Goal: Task Accomplishment & Management: Manage account settings

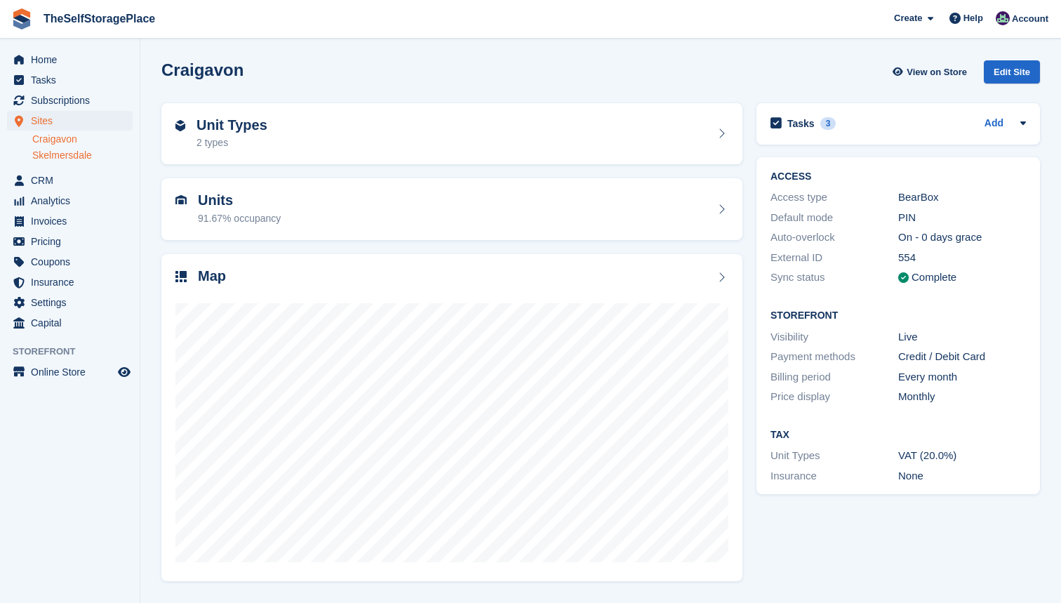
click at [88, 152] on link "Skelmersdale" at bounding box center [82, 155] width 100 height 13
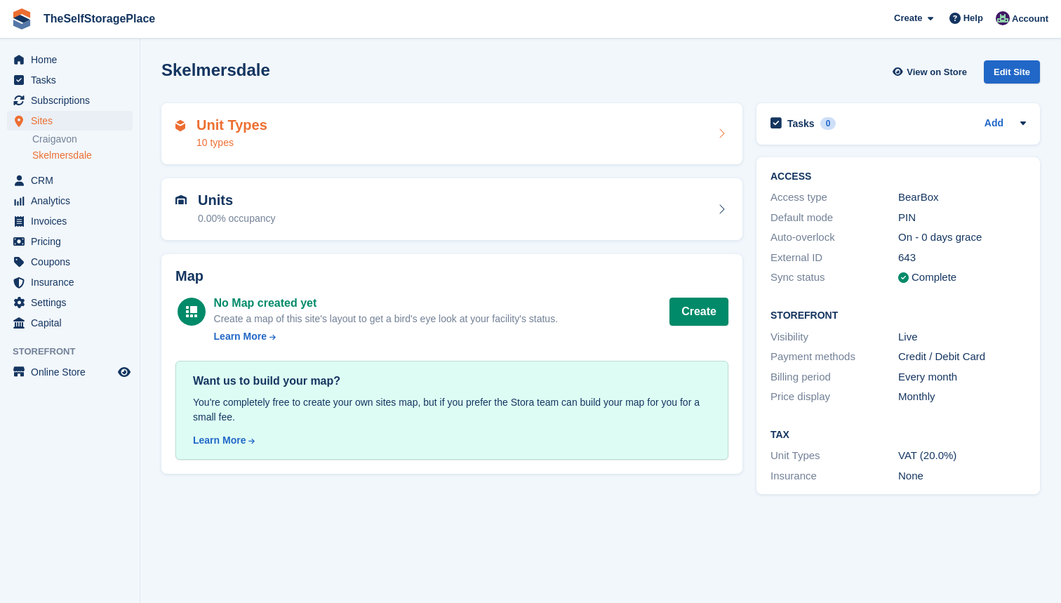
click at [348, 131] on div "Unit Types 10 types" at bounding box center [451, 134] width 553 height 34
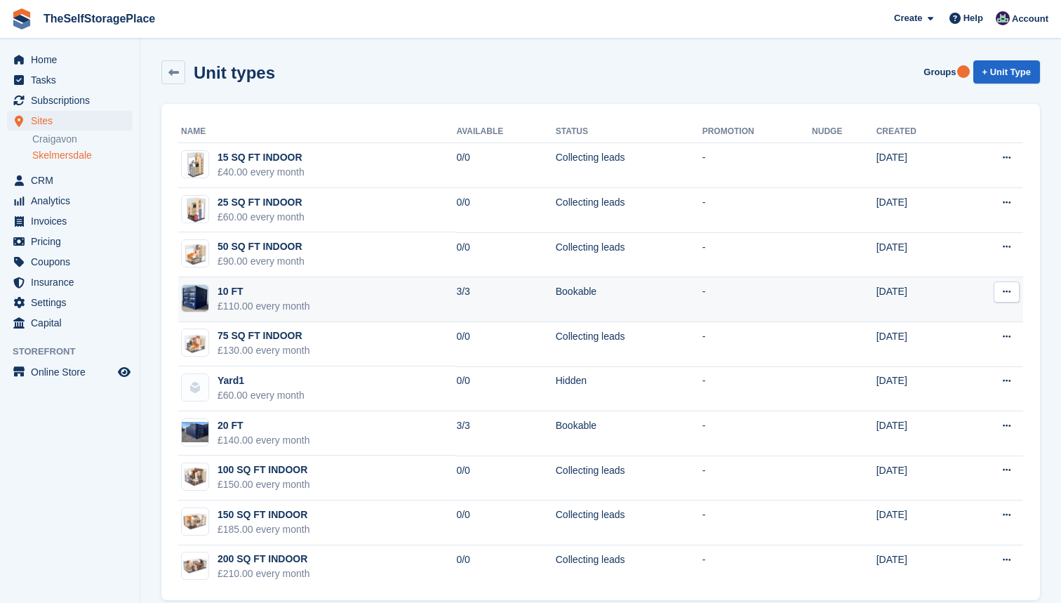
click at [631, 300] on td "Bookable" at bounding box center [629, 299] width 147 height 45
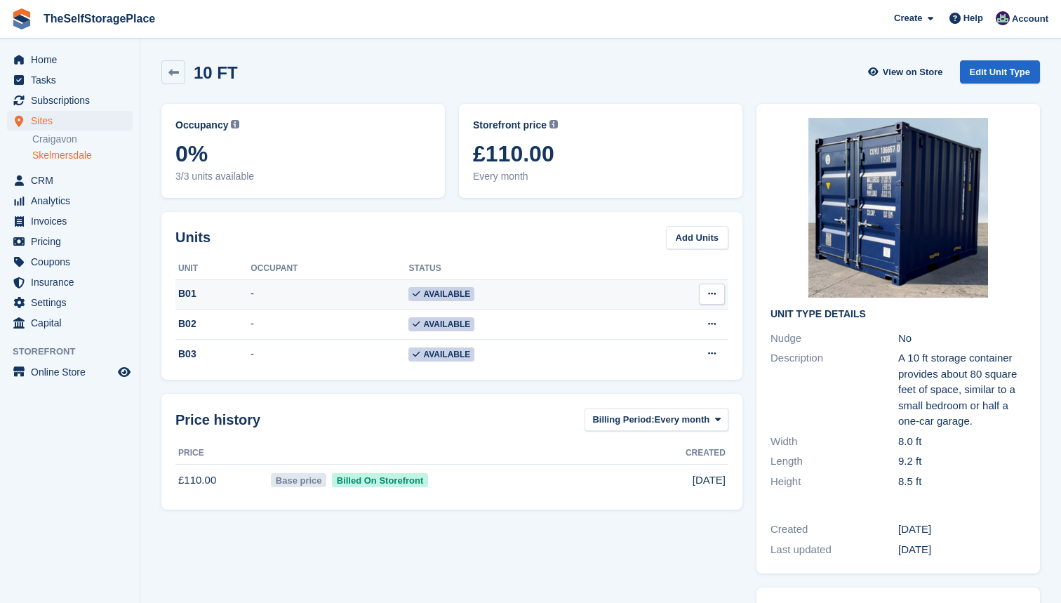
click at [715, 300] on button at bounding box center [712, 294] width 26 height 21
click at [669, 319] on p "Edit unit" at bounding box center [658, 321] width 122 height 18
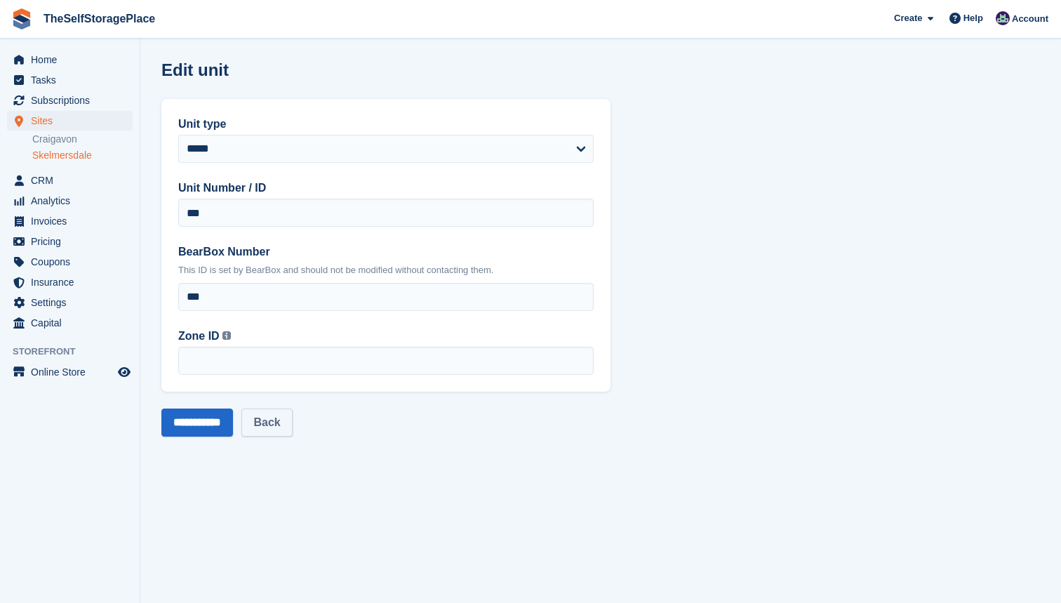
click at [291, 420] on link "Back" at bounding box center [266, 422] width 51 height 28
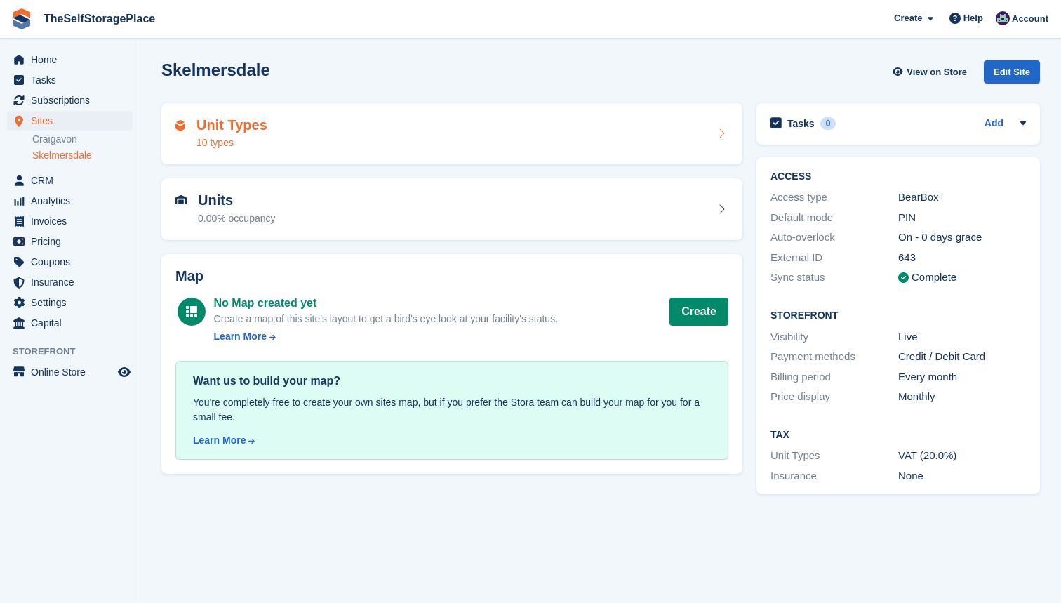
click at [232, 133] on div "Unit Types 10 types" at bounding box center [232, 134] width 71 height 34
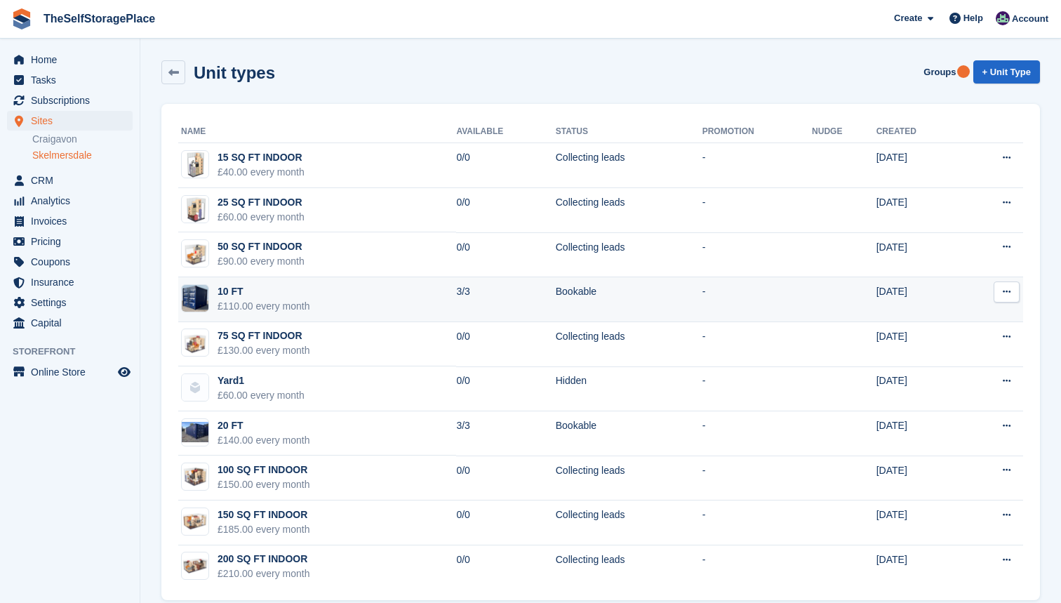
click at [265, 299] on div "£110.00 every month" at bounding box center [264, 306] width 93 height 15
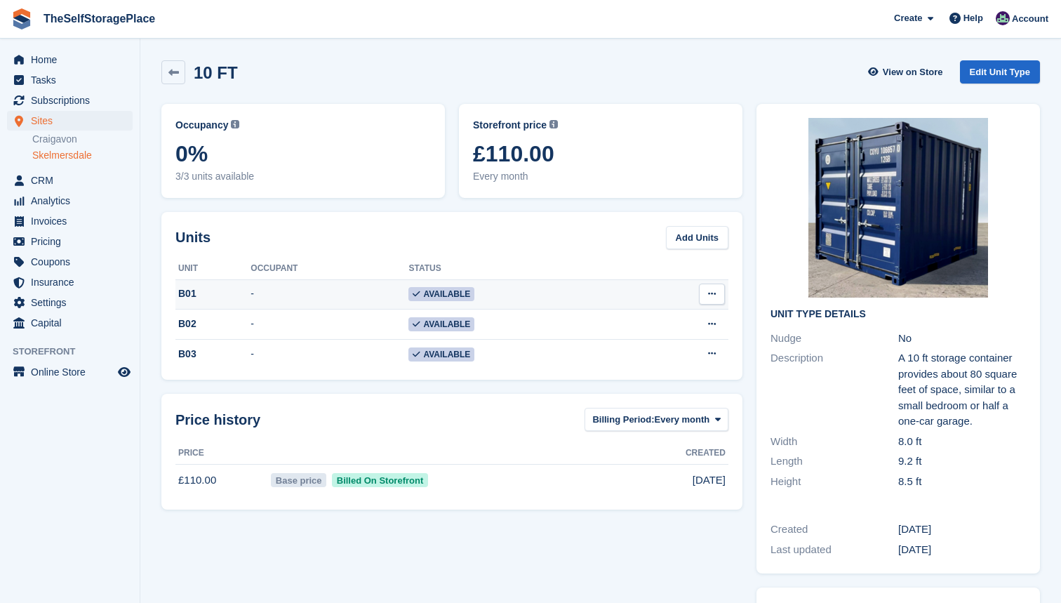
click at [442, 297] on span "Available" at bounding box center [441, 294] width 66 height 14
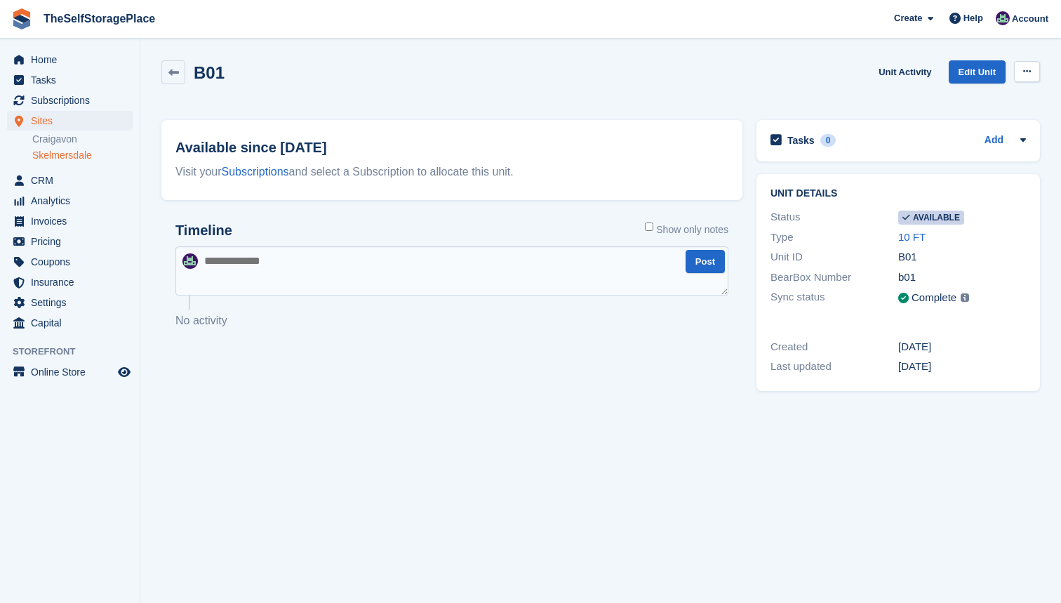
click at [1023, 72] on icon at bounding box center [1027, 71] width 8 height 9
click at [1004, 92] on p "Make unavailable" at bounding box center [973, 99] width 122 height 18
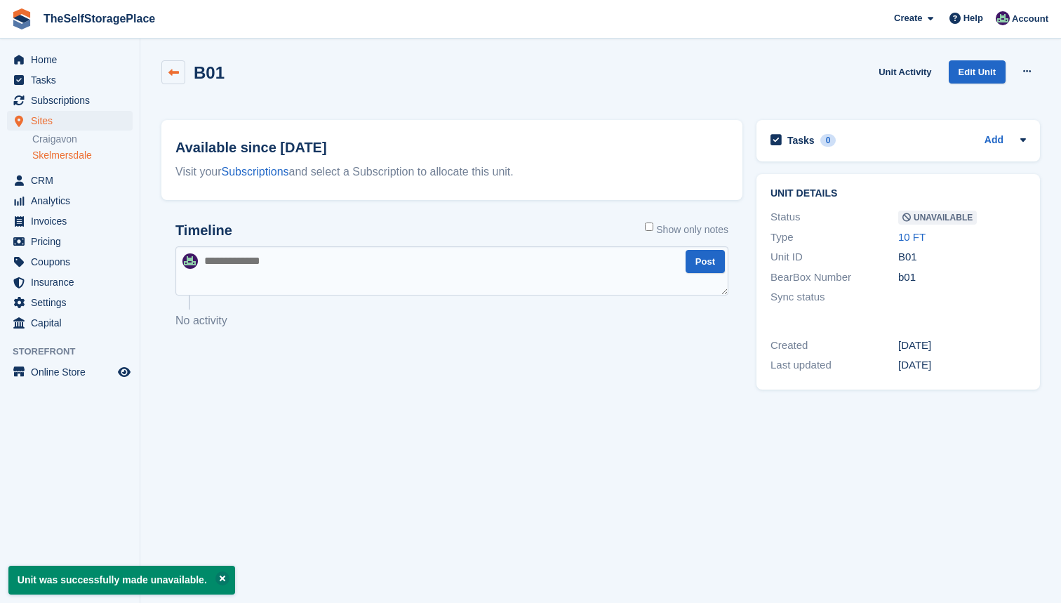
click at [173, 72] on icon at bounding box center [173, 72] width 11 height 11
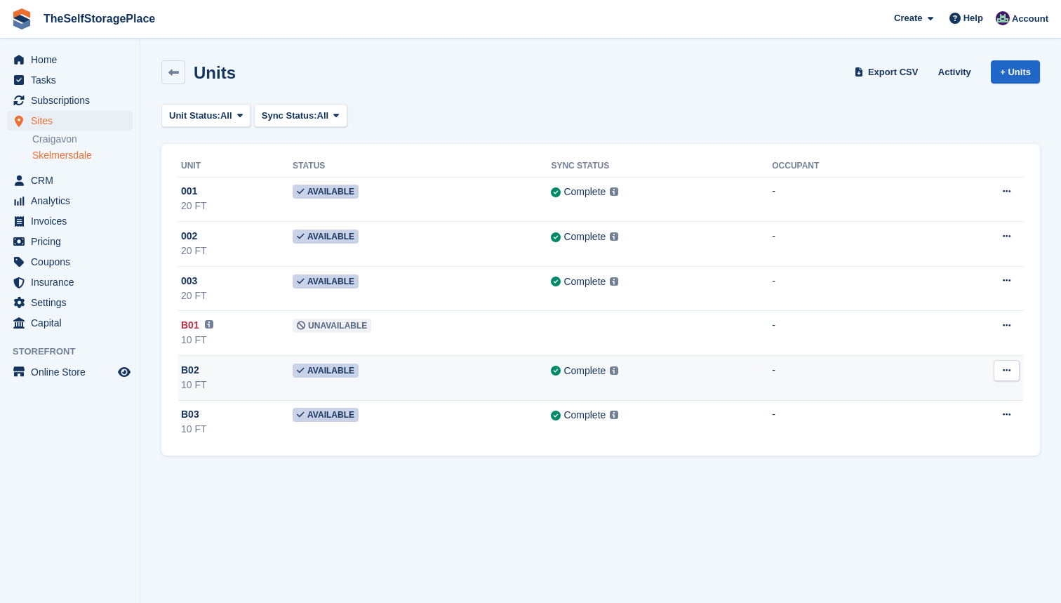
click at [255, 374] on div "B02" at bounding box center [237, 370] width 112 height 15
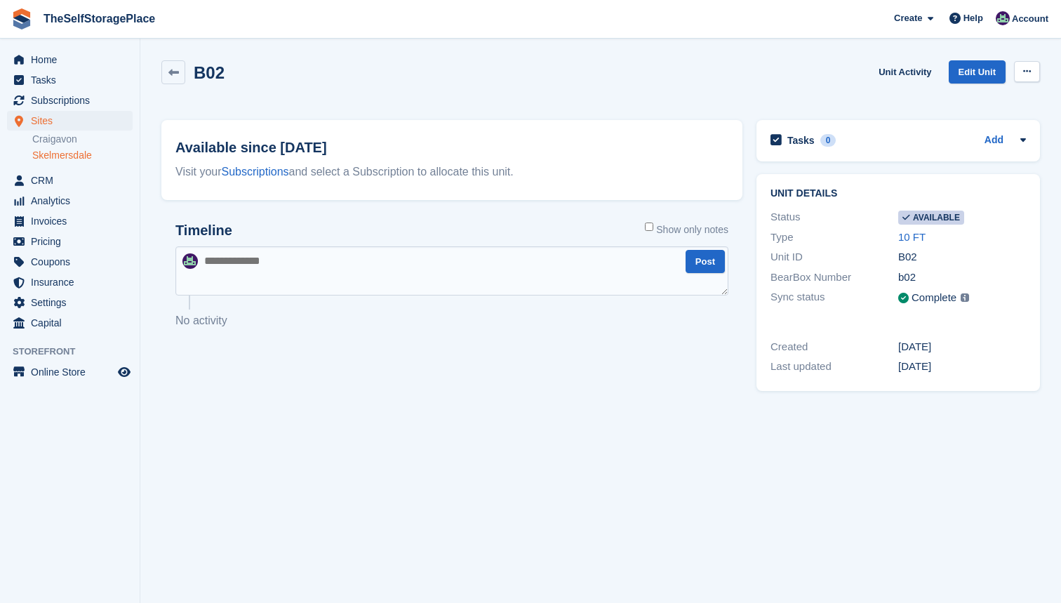
click at [1030, 68] on icon at bounding box center [1027, 71] width 8 height 9
click at [985, 105] on p "Make unavailable" at bounding box center [973, 99] width 122 height 18
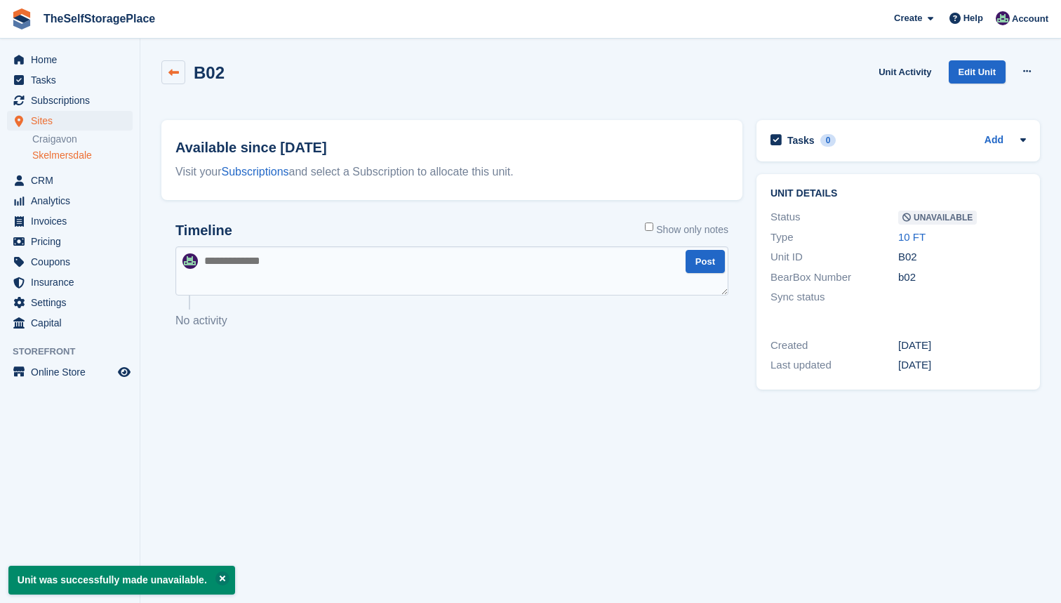
click at [171, 71] on icon at bounding box center [173, 72] width 11 height 11
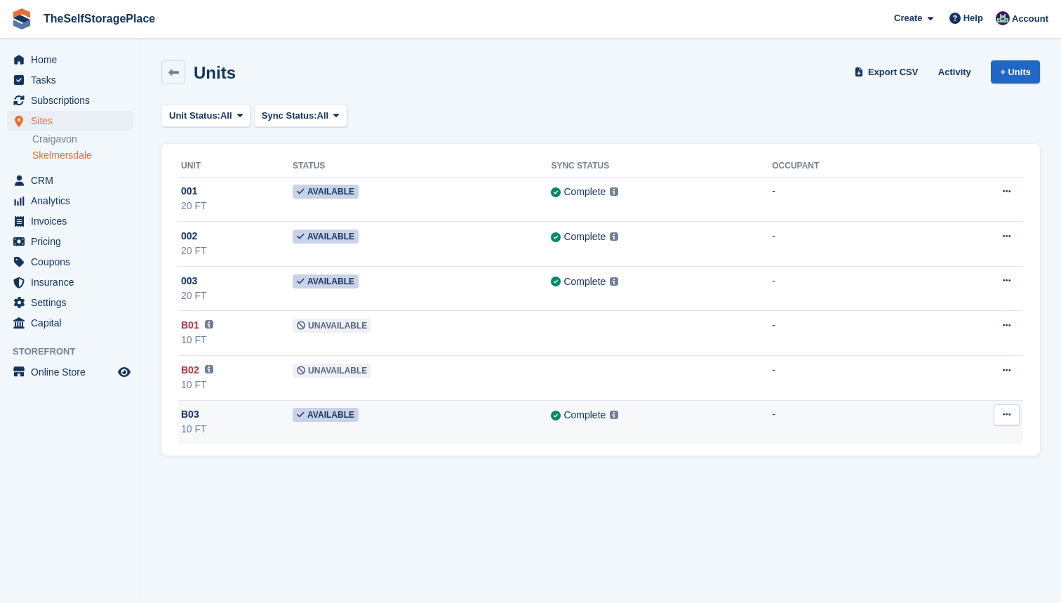
click at [241, 411] on div "B03" at bounding box center [237, 414] width 112 height 15
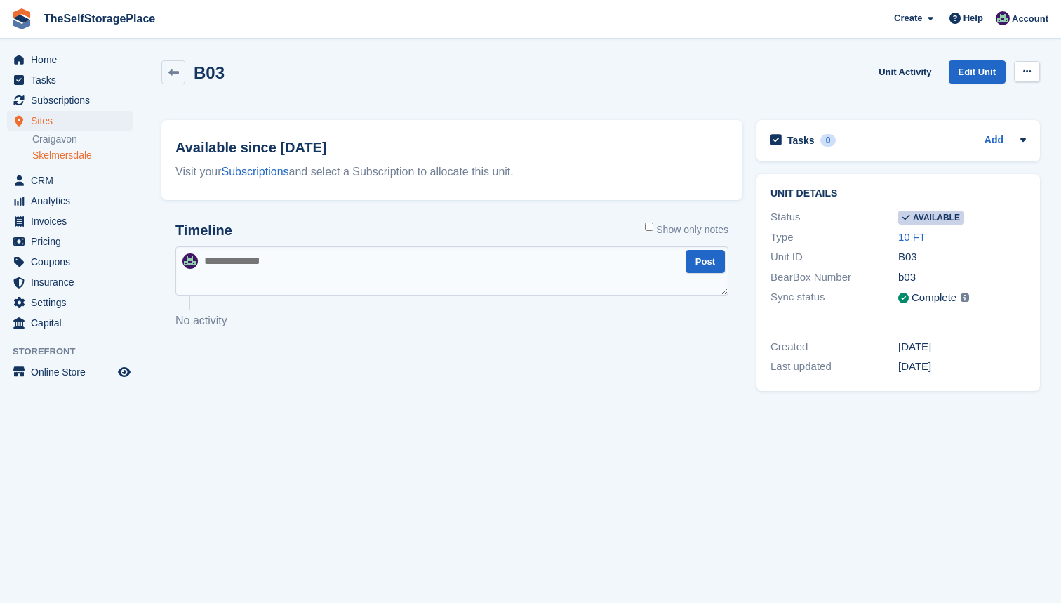
click at [1026, 80] on button at bounding box center [1027, 71] width 26 height 21
click at [995, 102] on p "Make unavailable" at bounding box center [973, 99] width 122 height 18
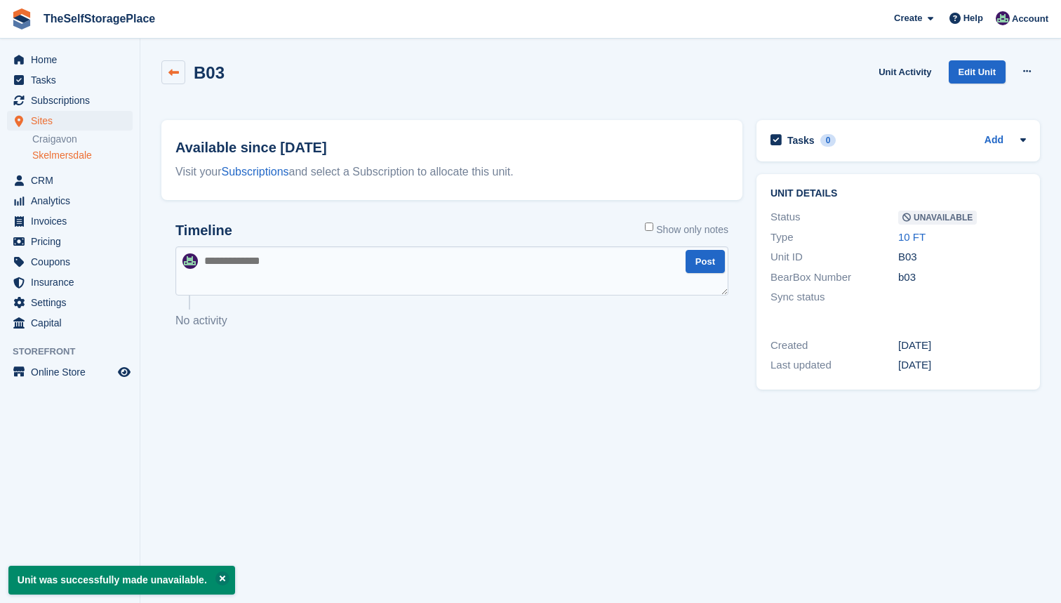
click at [171, 74] on icon at bounding box center [173, 72] width 11 height 11
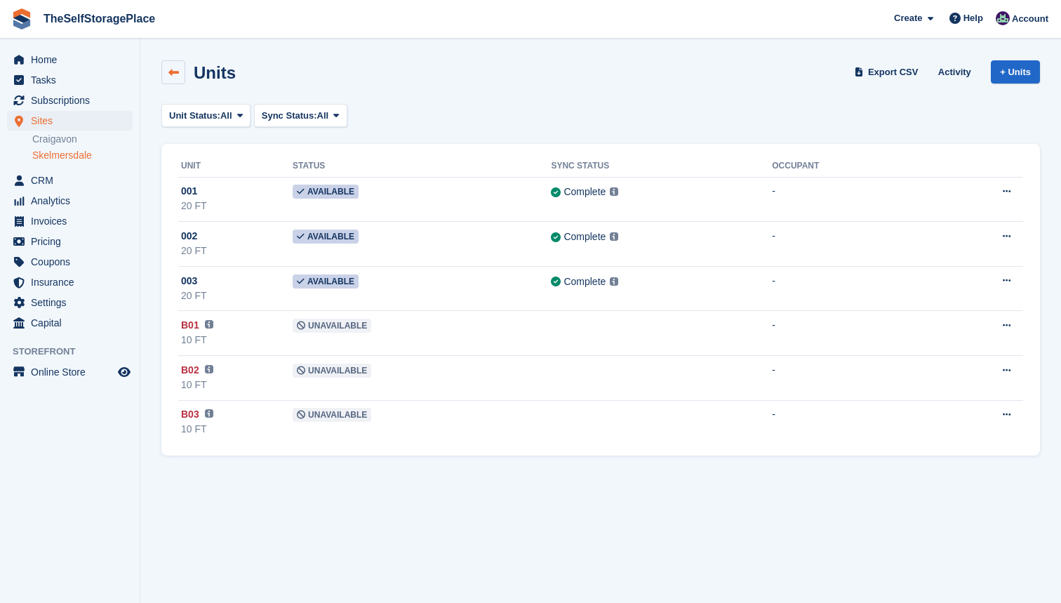
click at [171, 78] on link at bounding box center [173, 72] width 24 height 24
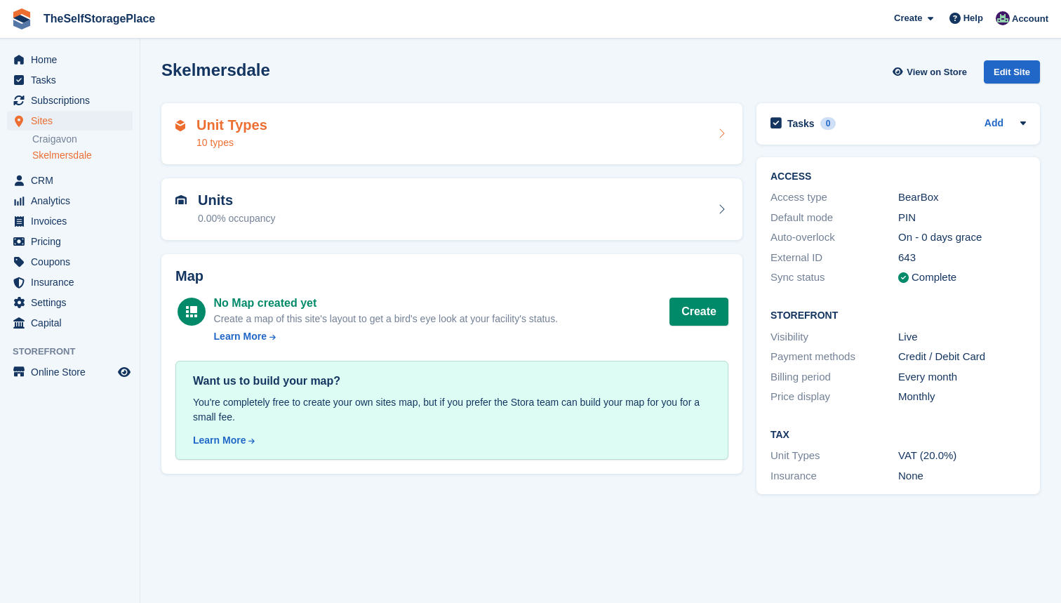
click at [223, 130] on h2 "Unit Types" at bounding box center [232, 125] width 71 height 16
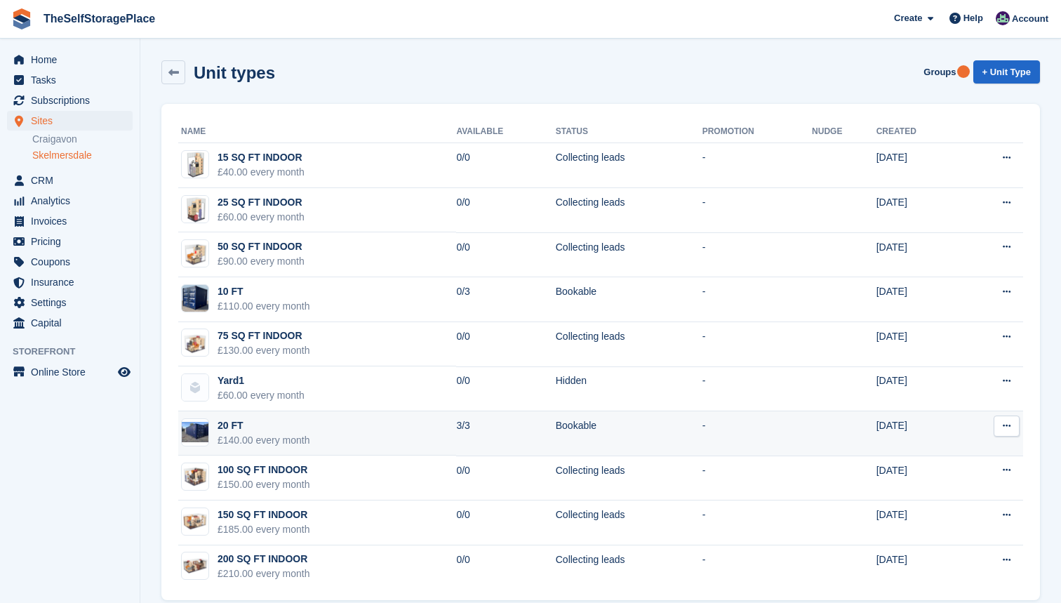
click at [343, 424] on td "20 FT £140.00 every month" at bounding box center [317, 433] width 278 height 45
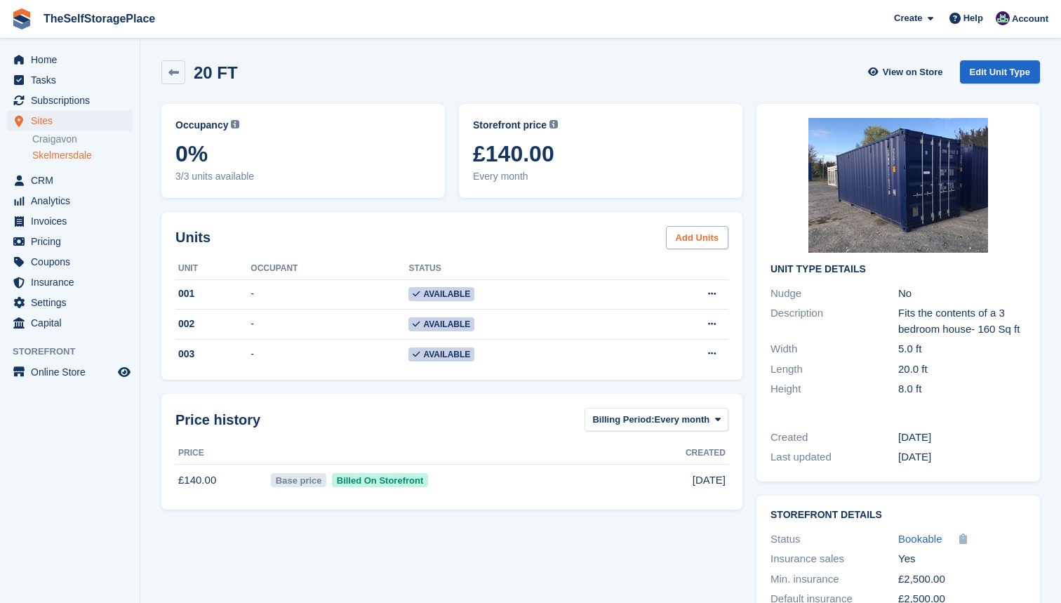
click at [692, 238] on link "Add Units" at bounding box center [697, 237] width 62 height 23
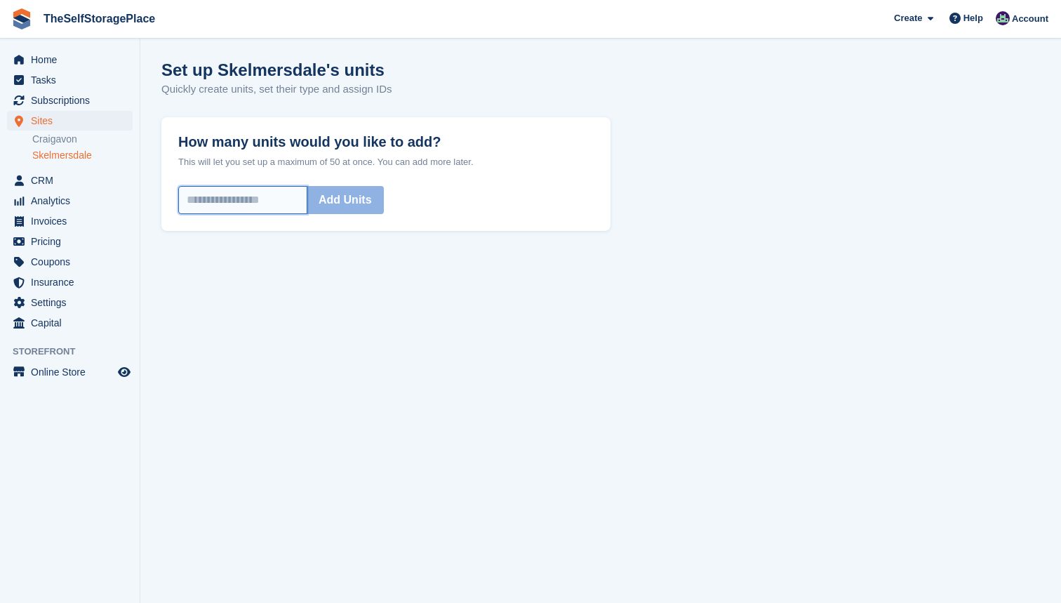
click at [226, 199] on input "How many units would you like to add?" at bounding box center [242, 200] width 129 height 28
type input "*"
click at [384, 195] on button "Add Units" at bounding box center [345, 200] width 77 height 28
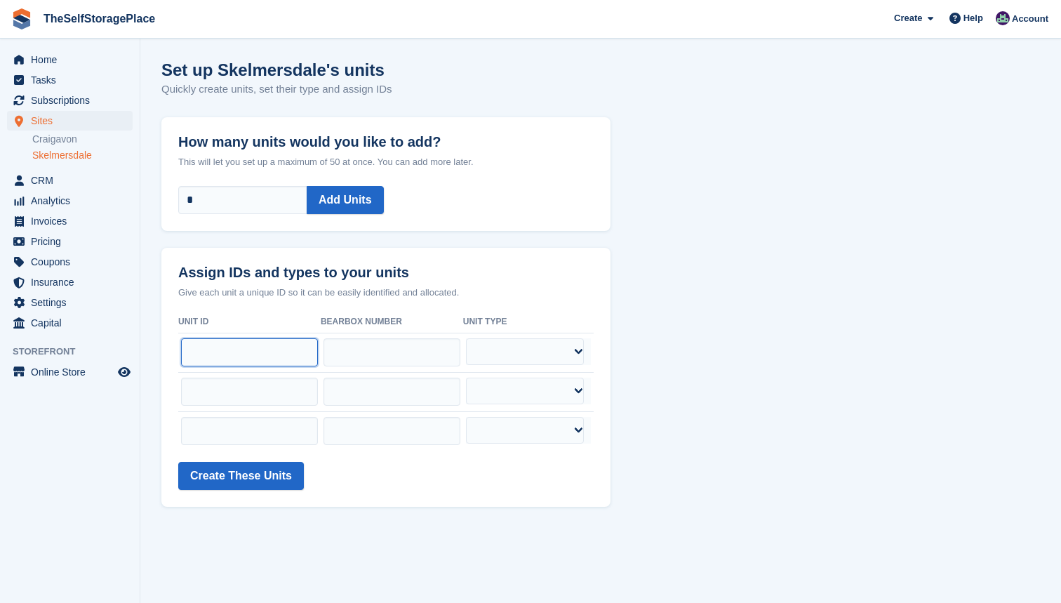
click at [288, 347] on input "text" at bounding box center [249, 352] width 137 height 28
type input "***"
click at [410, 361] on input "text" at bounding box center [392, 352] width 137 height 28
type input "***"
click at [294, 401] on input "text" at bounding box center [249, 392] width 137 height 28
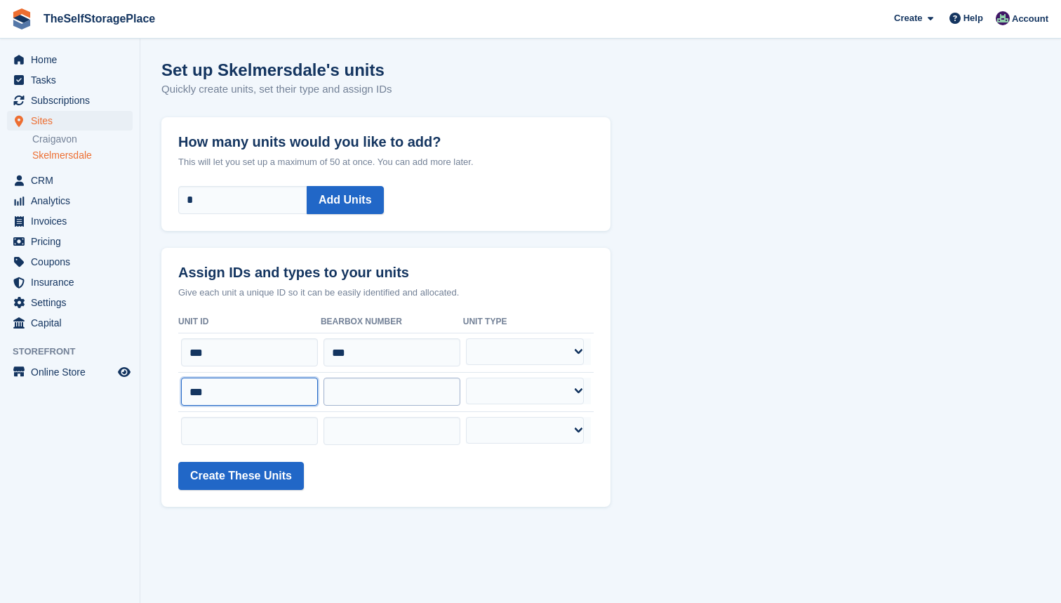
type input "***"
click at [409, 399] on input "text" at bounding box center [392, 392] width 137 height 28
type input "***"
click at [277, 427] on input "text" at bounding box center [249, 431] width 137 height 28
type input "***"
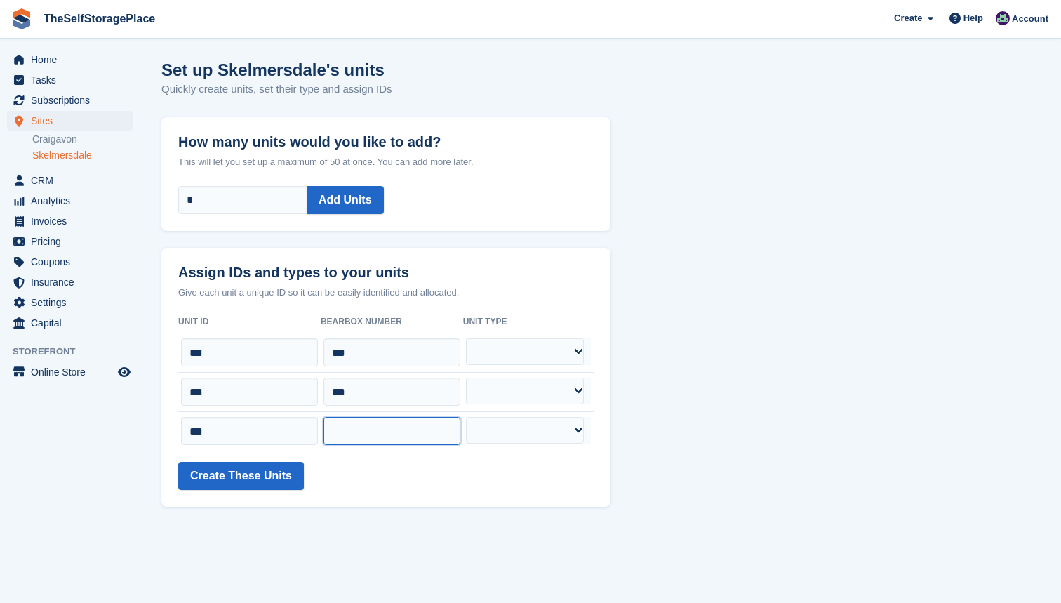
click at [385, 426] on input "text" at bounding box center [392, 431] width 137 height 28
type input "***"
select select "*****"
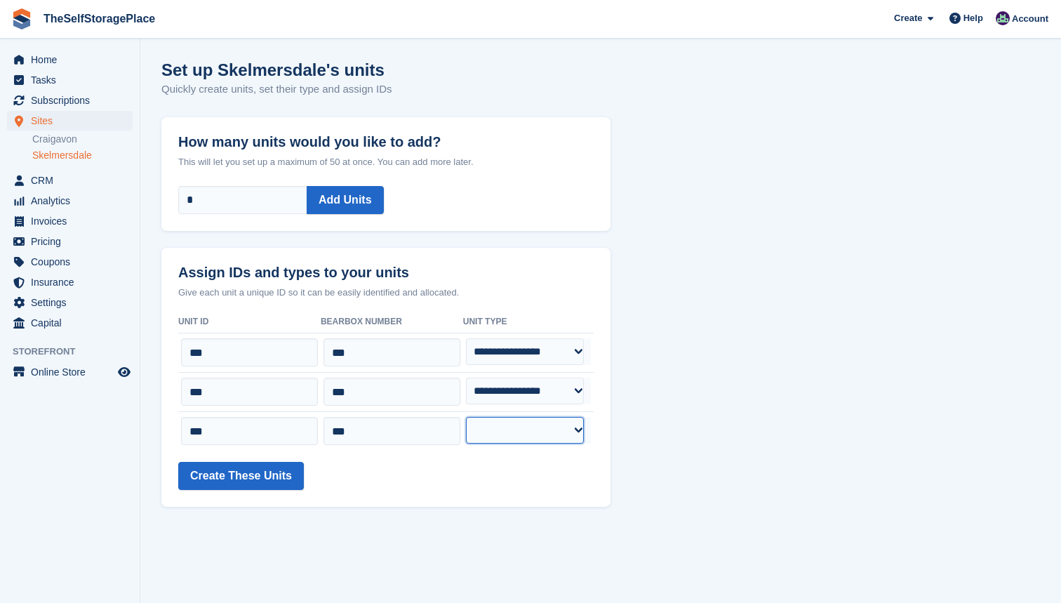
select select "*****"
click at [286, 473] on button "Create These Units" at bounding box center [241, 476] width 126 height 28
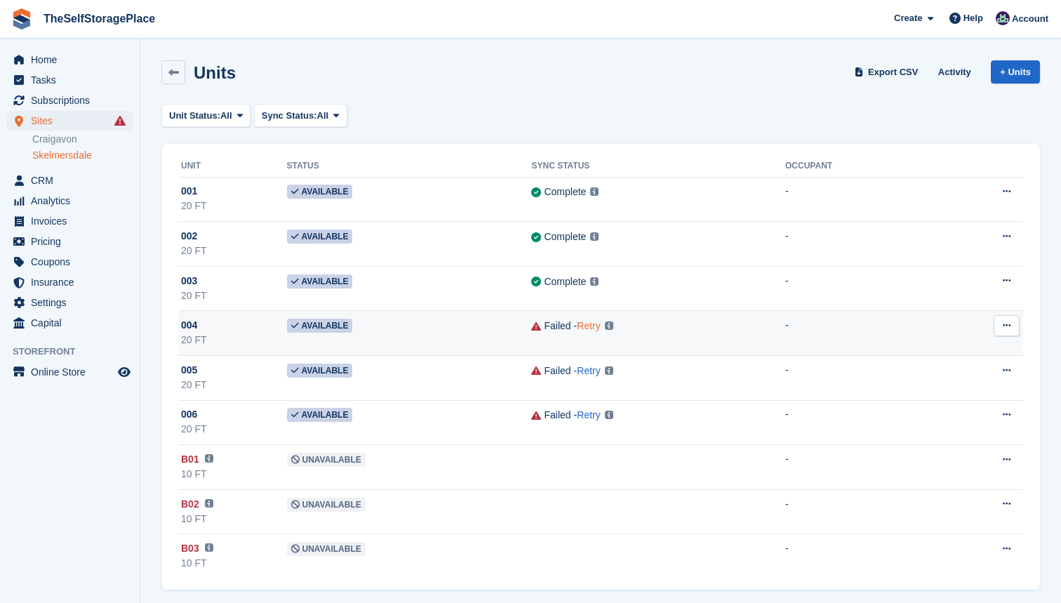
click at [594, 321] on link "Retry" at bounding box center [588, 325] width 23 height 11
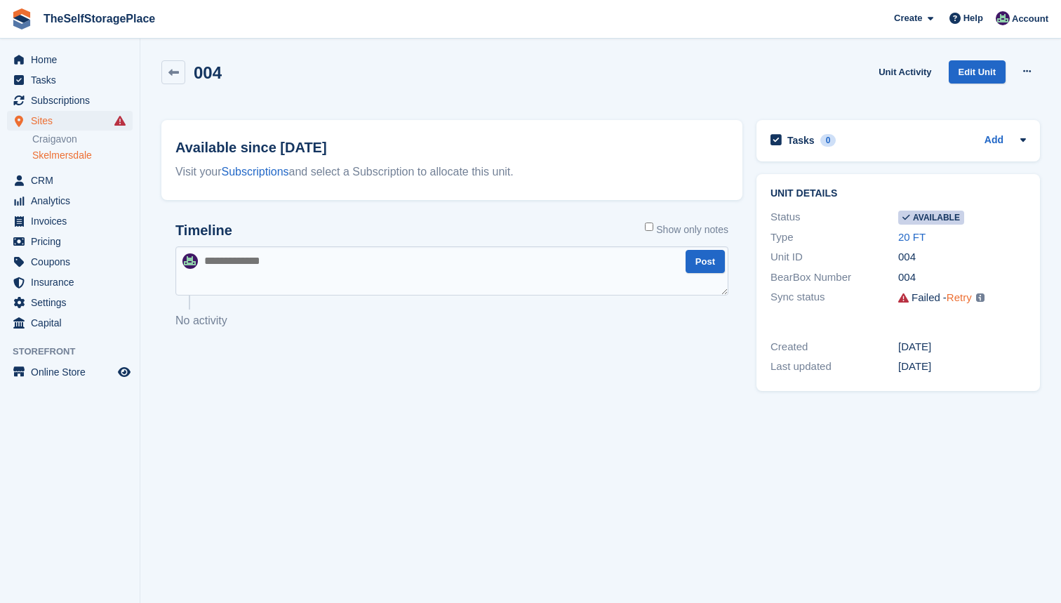
click at [964, 293] on link "Retry" at bounding box center [959, 297] width 25 height 12
click at [183, 70] on link at bounding box center [173, 72] width 24 height 24
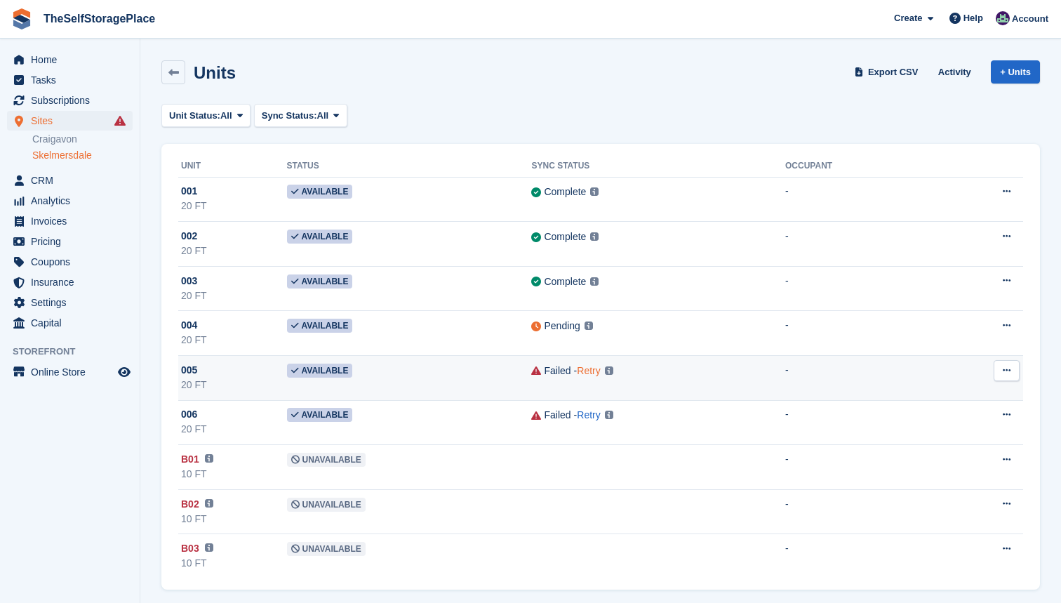
click at [597, 371] on link "Retry" at bounding box center [588, 370] width 23 height 11
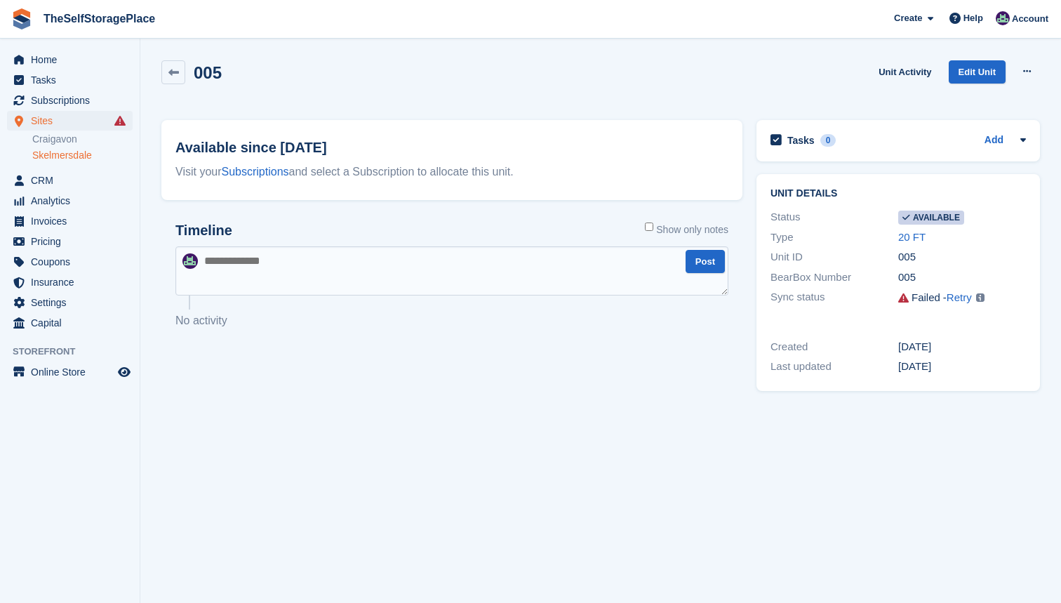
click at [948, 305] on div "Failed - Retry Unknown BearBox Number for unit. Please make sure the correct Be…" at bounding box center [962, 298] width 128 height 18
click at [961, 298] on link "Retry" at bounding box center [959, 297] width 25 height 12
click at [167, 68] on link at bounding box center [173, 72] width 24 height 24
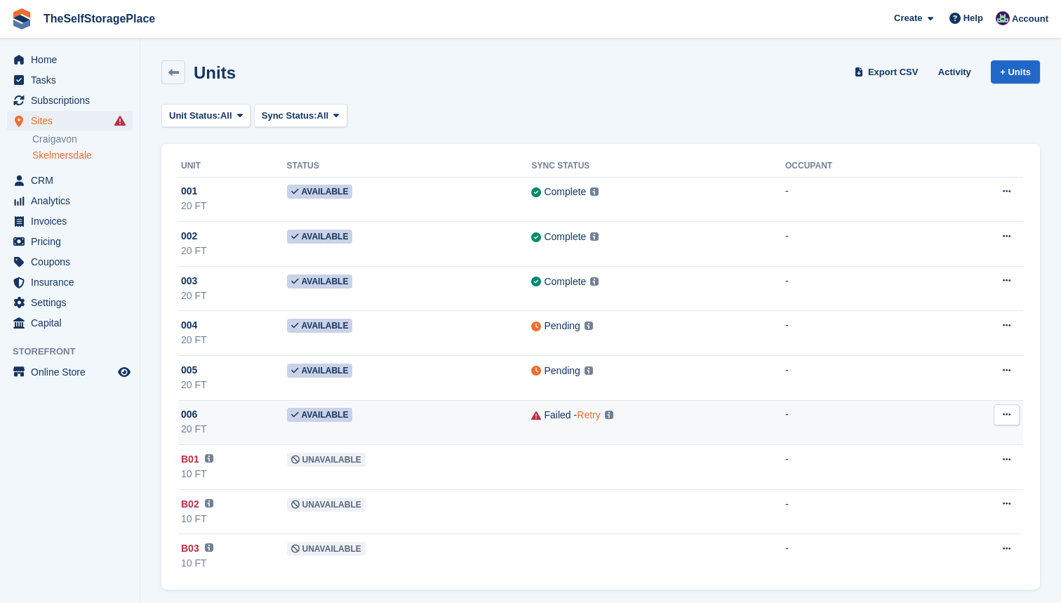
click at [592, 415] on link "Retry" at bounding box center [588, 414] width 23 height 11
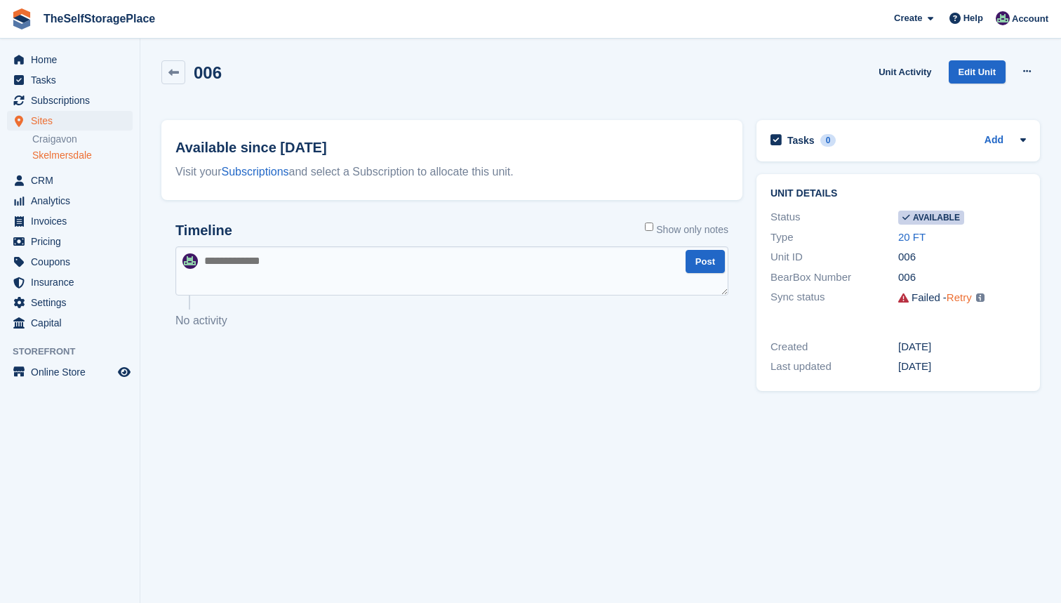
click at [961, 298] on link "Retry" at bounding box center [959, 297] width 25 height 12
click at [180, 70] on link at bounding box center [173, 72] width 24 height 24
